Goal: Check status: Check status

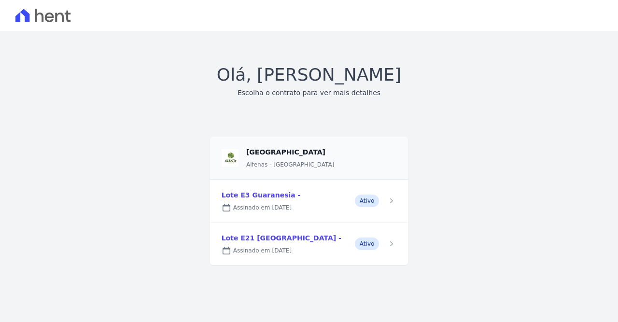
click at [264, 195] on link at bounding box center [309, 201] width 199 height 43
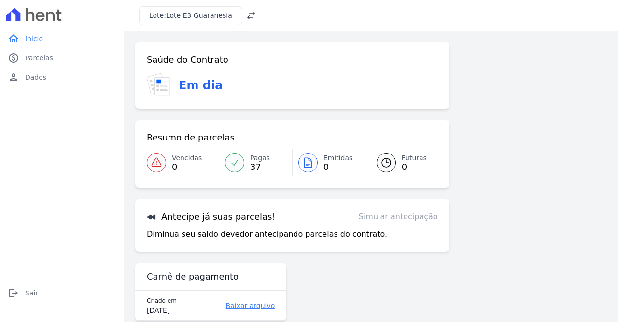
click at [248, 160] on link "Pagas 37" at bounding box center [255, 162] width 73 height 27
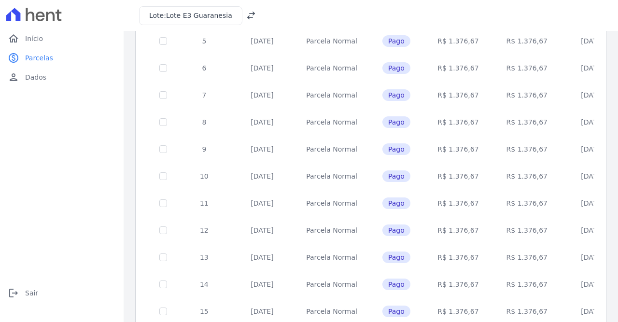
scroll to position [412, 0]
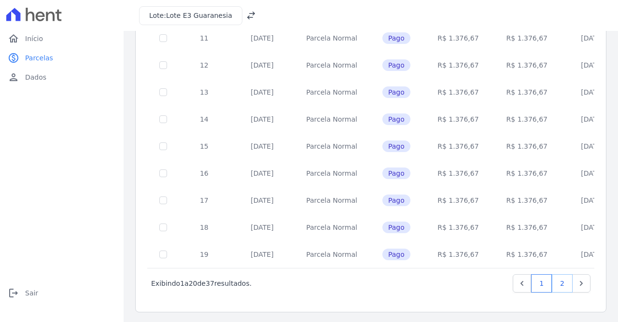
click at [564, 282] on link "2" at bounding box center [562, 283] width 21 height 18
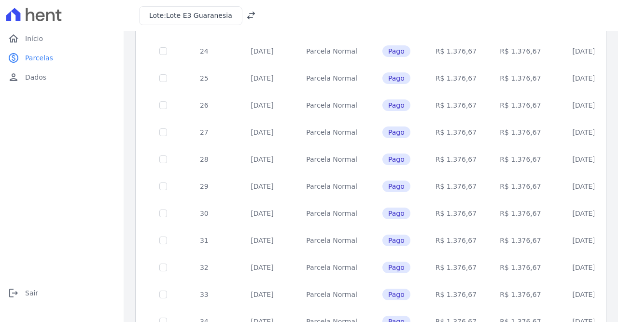
scroll to position [208, 0]
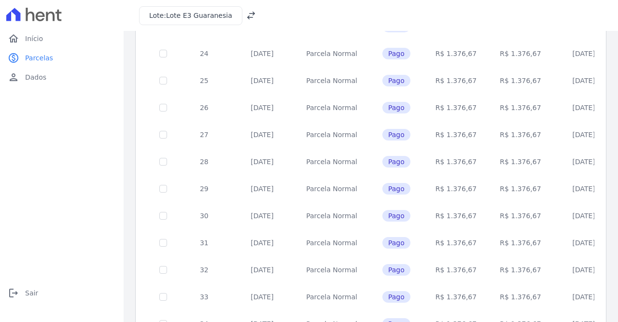
drag, startPoint x: 289, startPoint y: 161, endPoint x: 553, endPoint y: 161, distance: 263.2
click at [553, 161] on tr "28 10/01/2025 Parcela Normal Pago R$ 1.376,67 R$ 1.376,67 07/01/2025" at bounding box center [382, 161] width 469 height 27
click at [565, 160] on td "07/01/2025" at bounding box center [584, 161] width 62 height 27
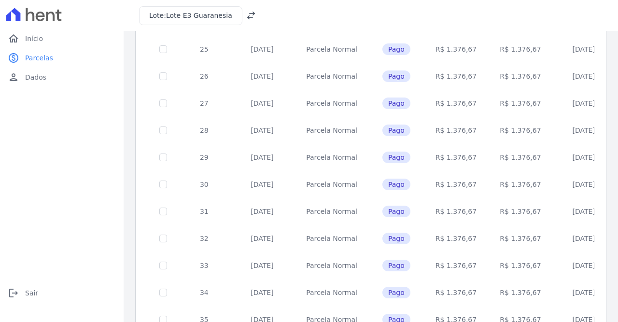
scroll to position [247, 0]
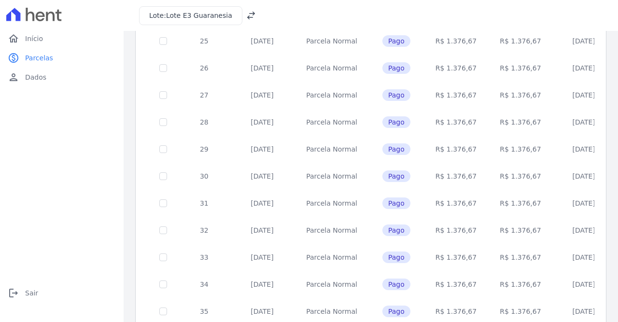
click at [212, 12] on span "Lote E3 Guaranesia" at bounding box center [199, 16] width 66 height 8
click at [247, 17] on icon at bounding box center [251, 16] width 8 height 8
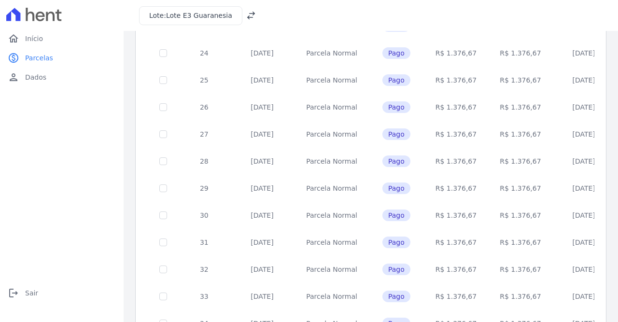
scroll to position [208, 0]
drag, startPoint x: 541, startPoint y: 191, endPoint x: 231, endPoint y: 188, distance: 310.1
click at [231, 188] on tr "29 10/02/2025 Parcela Normal Pago R$ 1.376,67 R$ 1.376,67 06/02/2025" at bounding box center [382, 188] width 469 height 27
drag, startPoint x: 249, startPoint y: 245, endPoint x: 272, endPoint y: 246, distance: 23.2
click at [272, 246] on td "[DATE]" at bounding box center [262, 242] width 65 height 27
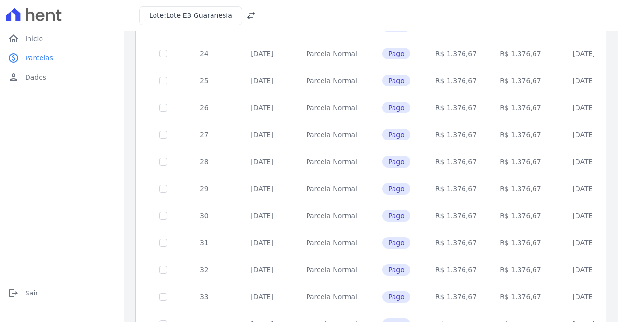
click at [246, 274] on td "[DATE]" at bounding box center [262, 269] width 65 height 27
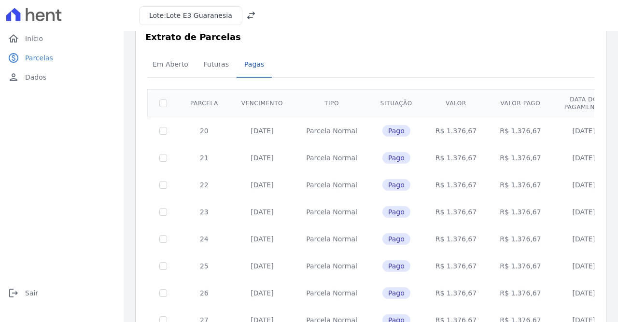
scroll to position [0, 0]
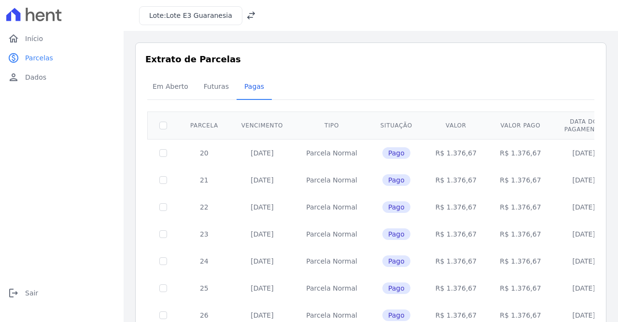
click at [242, 13] on div "Lote: Lote E3 Guaranesia" at bounding box center [197, 15] width 117 height 19
click at [246, 14] on icon at bounding box center [251, 16] width 10 height 10
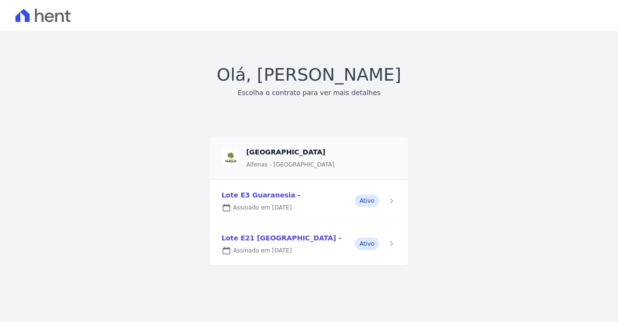
click at [268, 196] on link at bounding box center [309, 201] width 199 height 43
click at [256, 234] on link at bounding box center [309, 244] width 199 height 43
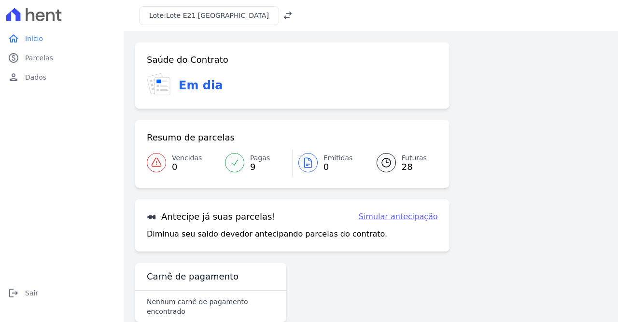
click at [256, 165] on span "9" at bounding box center [260, 167] width 20 height 8
click at [410, 164] on span "28" at bounding box center [414, 167] width 25 height 8
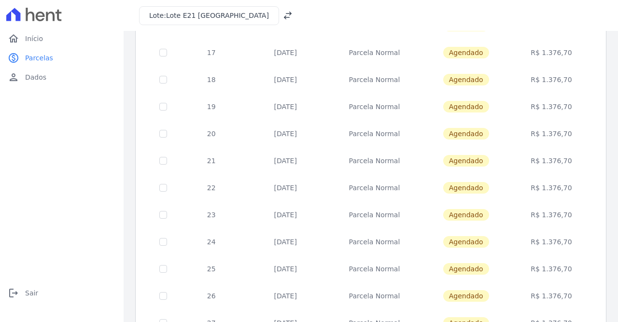
scroll to position [405, 0]
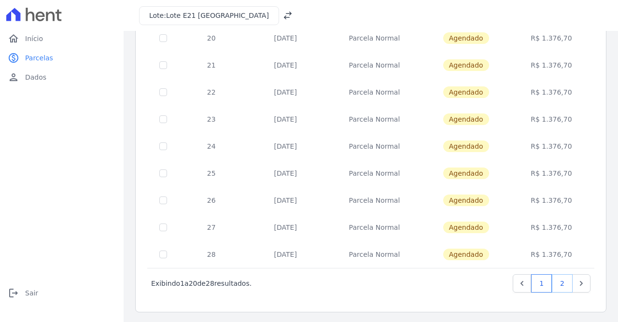
click at [559, 281] on link "2" at bounding box center [562, 283] width 21 height 18
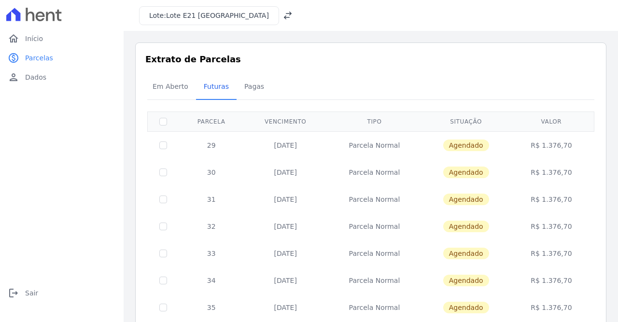
scroll to position [80, 0]
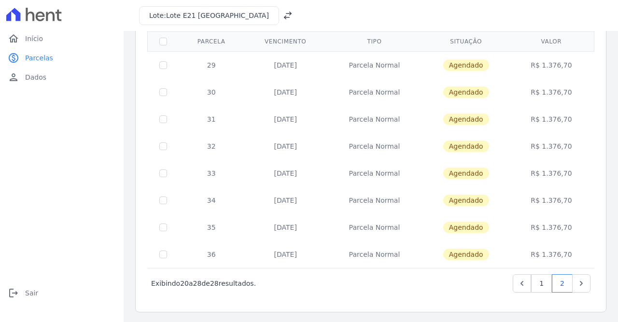
drag, startPoint x: 270, startPoint y: 256, endPoint x: 313, endPoint y: 256, distance: 43.0
click at [313, 256] on td "[DATE]" at bounding box center [285, 254] width 83 height 27
copy td "[DATE]"
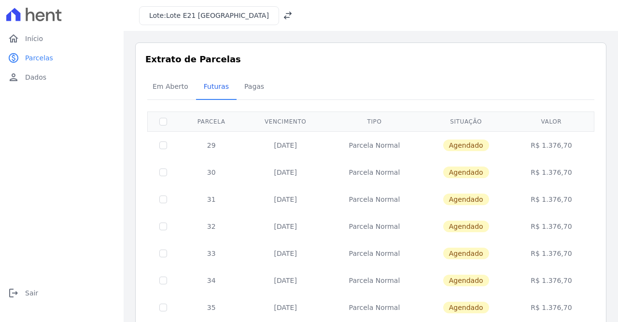
click at [283, 15] on icon at bounding box center [288, 16] width 10 height 10
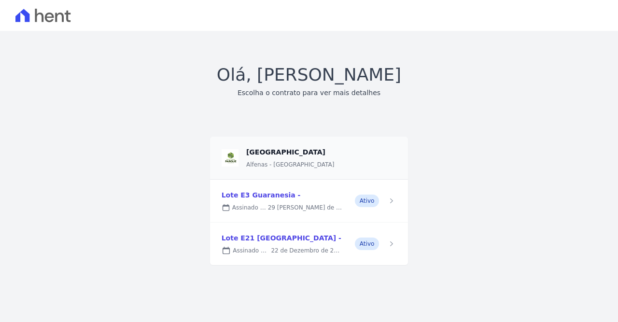
click at [258, 235] on link at bounding box center [309, 244] width 199 height 43
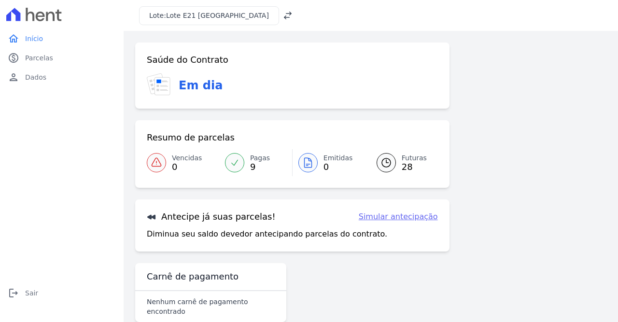
click at [247, 166] on link "Pagas 9" at bounding box center [255, 162] width 73 height 27
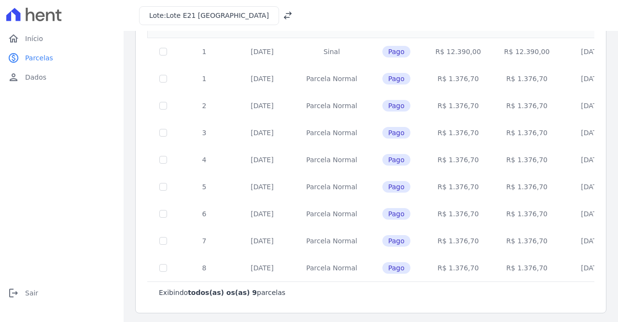
scroll to position [103, 0]
